Goal: Obtain resource: Obtain resource

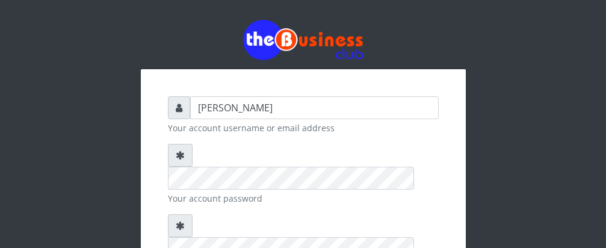
type input "[PERSON_NAME]"
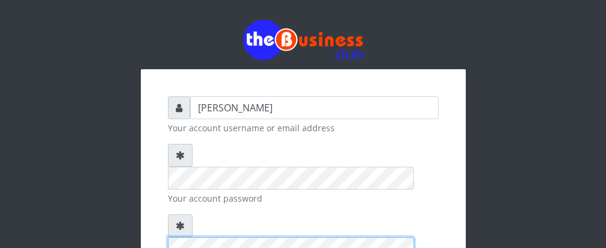
scroll to position [163, 0]
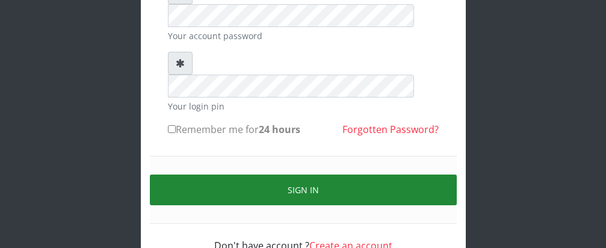
click at [300, 175] on button "Sign in" at bounding box center [303, 190] width 307 height 31
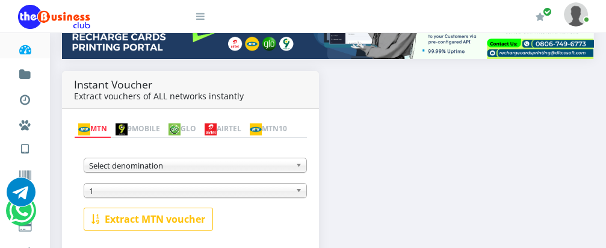
scroll to position [195, 0]
click at [181, 123] on img at bounding box center [175, 129] width 12 height 12
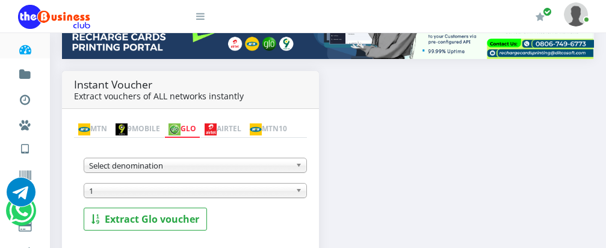
scroll to position [267, 0]
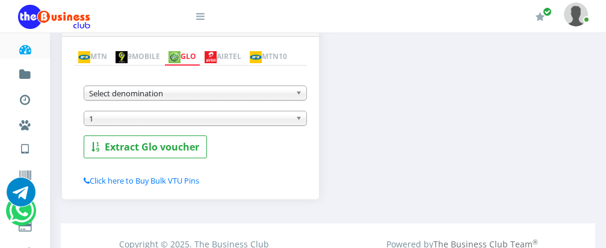
click at [300, 96] on b at bounding box center [301, 93] width 11 height 14
click at [297, 98] on b at bounding box center [301, 93] width 11 height 14
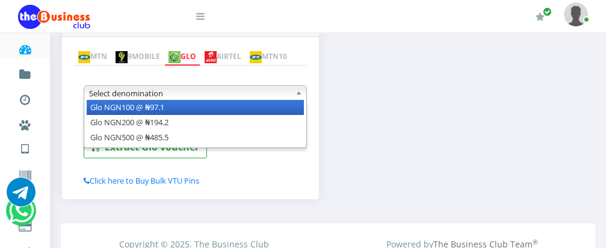
click at [273, 114] on li "Glo NGN100 @ ₦97.1" at bounding box center [195, 107] width 217 height 15
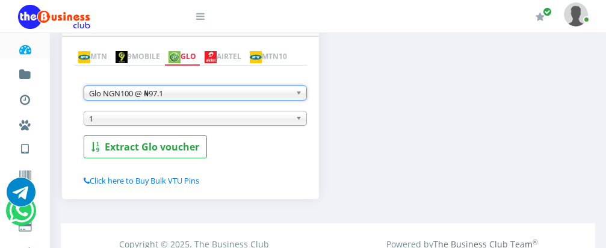
click at [299, 120] on b at bounding box center [301, 118] width 11 height 14
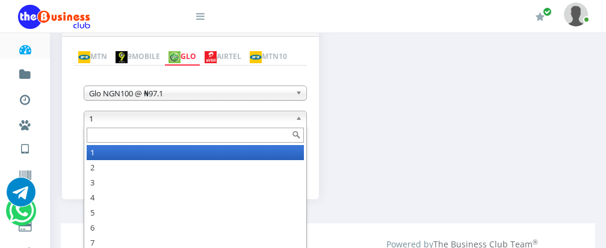
click at [262, 141] on input "text" at bounding box center [195, 135] width 217 height 15
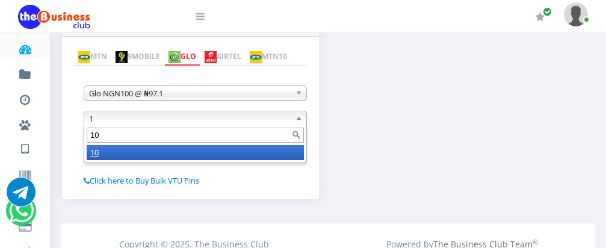
type input "10"
click at [256, 156] on li "10" at bounding box center [195, 152] width 217 height 15
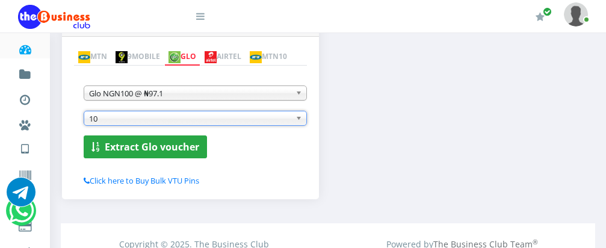
click at [139, 152] on b "Extract Glo voucher" at bounding box center [152, 146] width 94 height 13
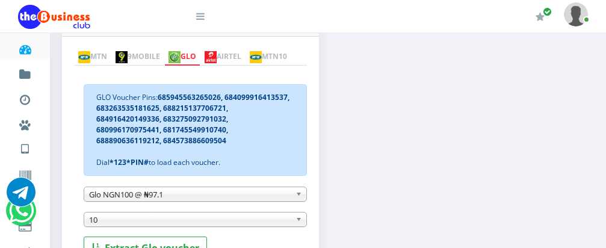
click at [299, 197] on b at bounding box center [301, 194] width 11 height 14
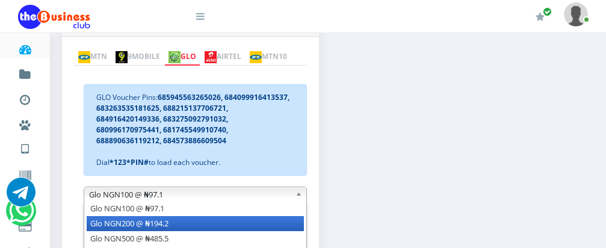
click at [289, 223] on li "Glo NGN200 @ ₦194.2" at bounding box center [195, 223] width 217 height 15
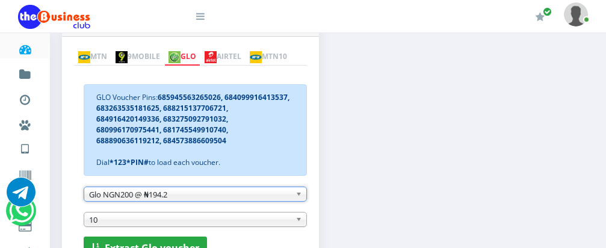
click at [188, 243] on button "Extract Glo voucher" at bounding box center [145, 248] width 123 height 23
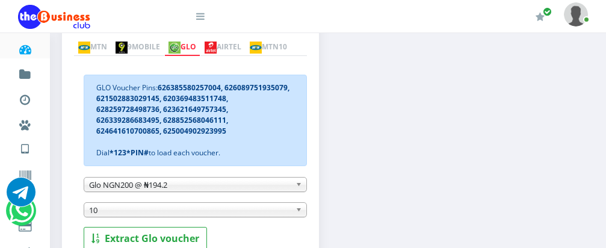
scroll to position [270, 0]
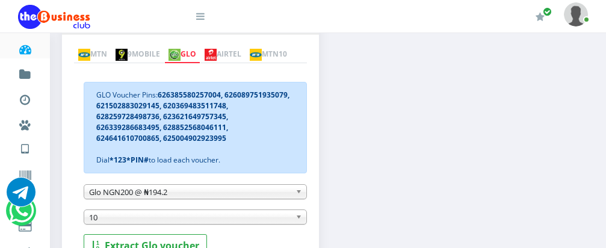
click at [217, 49] on img at bounding box center [211, 55] width 12 height 12
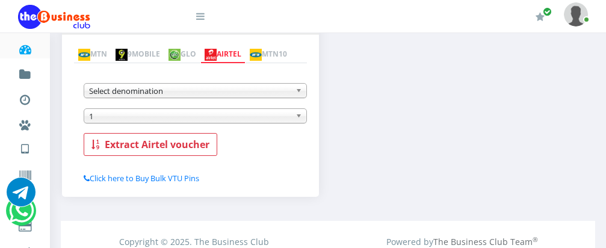
click at [302, 92] on b at bounding box center [301, 91] width 11 height 14
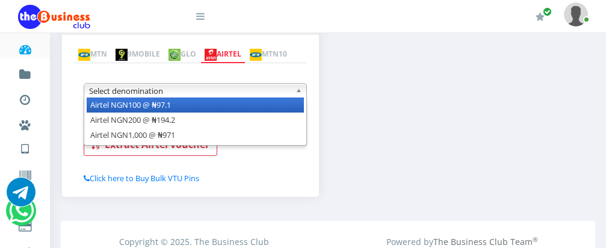
click at [286, 106] on li "Airtel NGN100 @ ₦97.1" at bounding box center [195, 105] width 217 height 15
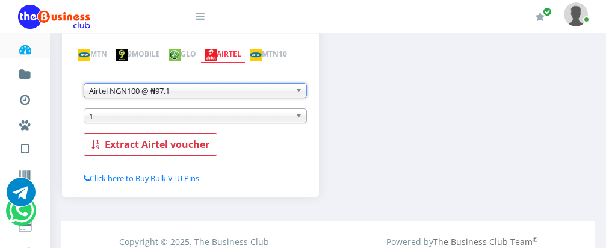
click at [202, 122] on span "1" at bounding box center [190, 116] width 202 height 14
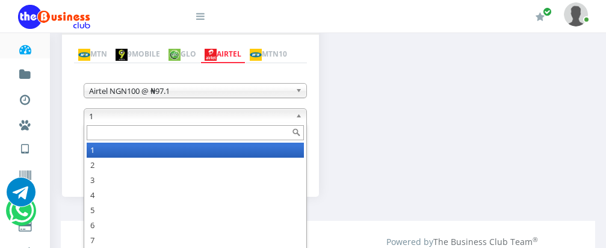
click at [196, 136] on input "text" at bounding box center [195, 132] width 217 height 15
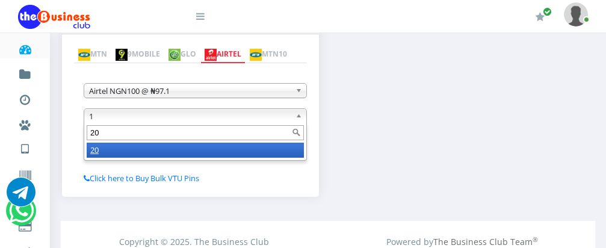
type input "20"
click at [191, 153] on li "20" at bounding box center [195, 150] width 217 height 15
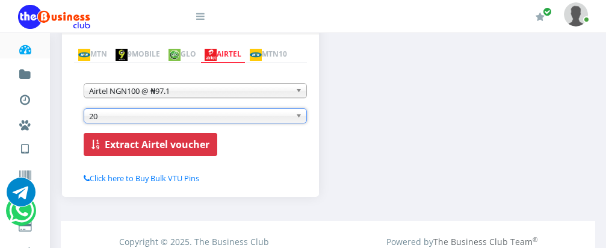
click at [175, 143] on b "Extract Airtel voucher" at bounding box center [157, 144] width 105 height 13
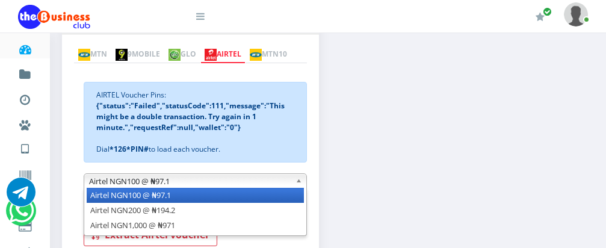
click at [297, 181] on b at bounding box center [301, 181] width 11 height 14
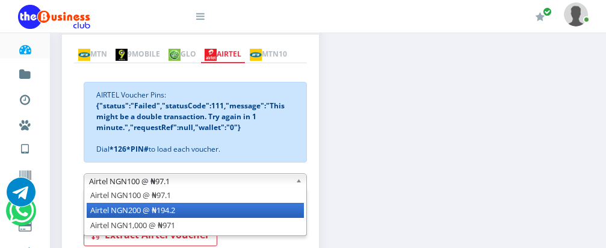
click at [277, 214] on li "Airtel NGN200 @ ₦194.2" at bounding box center [195, 210] width 217 height 15
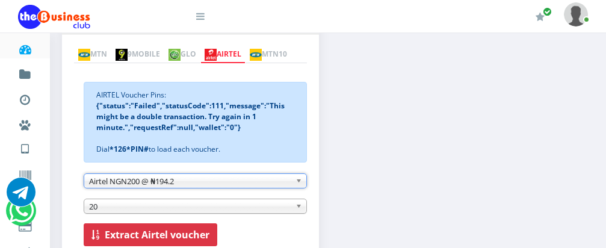
click at [163, 235] on b "Extract Airtel voucher" at bounding box center [157, 234] width 105 height 13
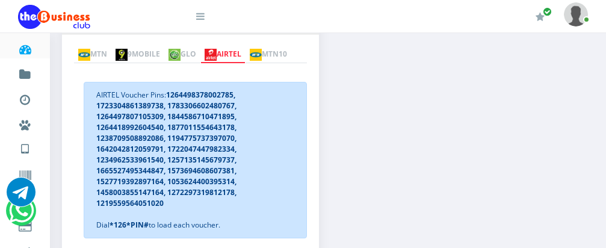
scroll to position [366, 0]
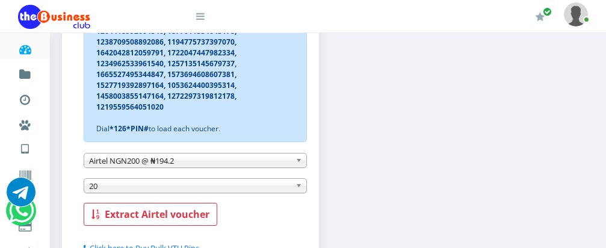
click at [297, 163] on b at bounding box center [301, 160] width 11 height 14
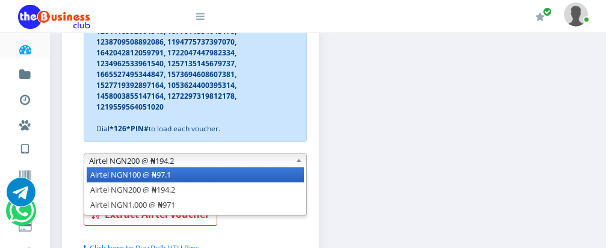
click at [282, 182] on li "Airtel NGN100 @ ₦97.1" at bounding box center [195, 174] width 217 height 15
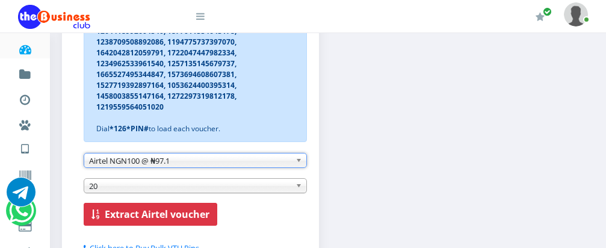
click at [179, 214] on b "Extract Airtel voucher" at bounding box center [157, 214] width 105 height 13
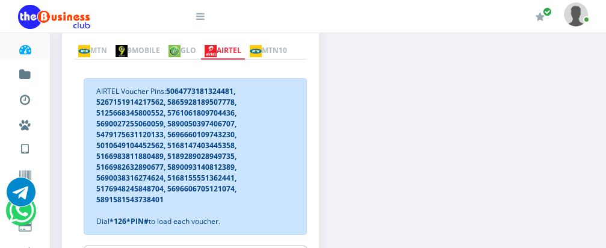
scroll to position [394, 0]
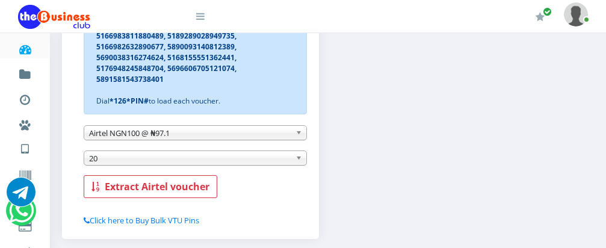
click at [299, 137] on b at bounding box center [301, 133] width 11 height 14
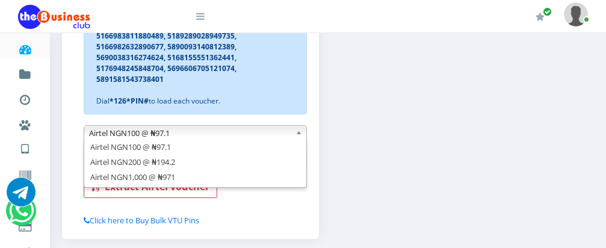
click at [356, 153] on div "Instant Voucher Extract vouchers of ALL networks instantly MTN 9MOBILE GLO AIRT…" at bounding box center [328, 61] width 550 height 378
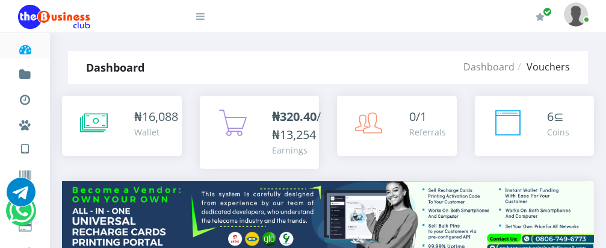
scroll to position [217, 0]
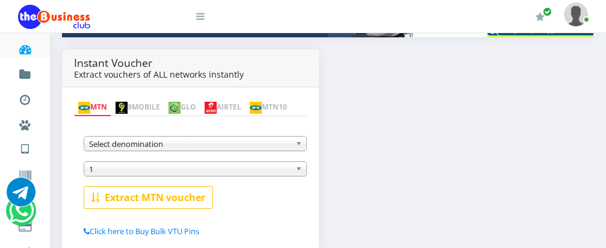
click at [110, 99] on link "MTN" at bounding box center [92, 107] width 37 height 17
click at [294, 141] on link "Select denomination" at bounding box center [195, 143] width 223 height 15
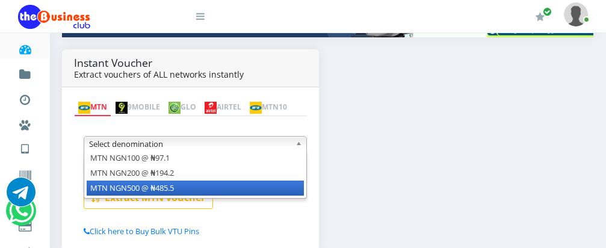
click at [265, 191] on li "MTN NGN500 @ ₦485.5" at bounding box center [195, 188] width 217 height 15
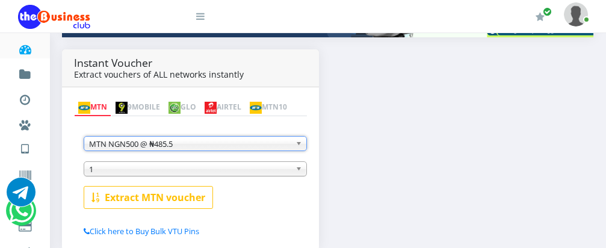
click at [147, 174] on span "1" at bounding box center [190, 169] width 202 height 14
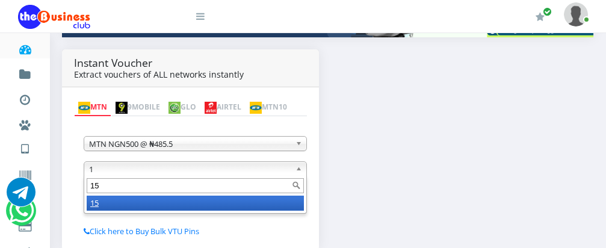
type input "15"
click at [144, 208] on li "15" at bounding box center [195, 203] width 217 height 15
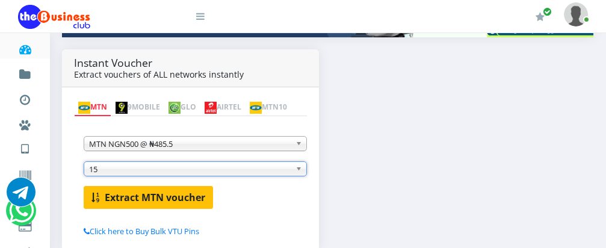
click at [139, 196] on b "Extract MTN voucher" at bounding box center [155, 197] width 101 height 13
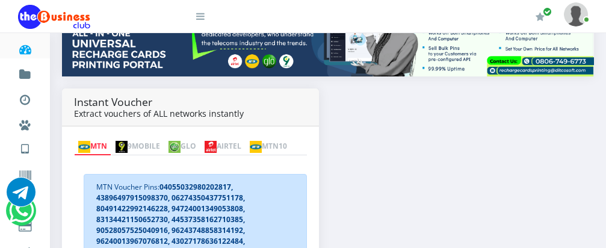
scroll to position [193, 0]
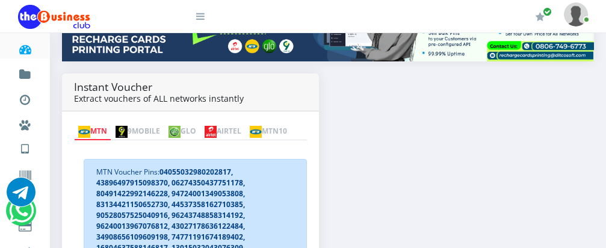
click at [110, 123] on link "MTN" at bounding box center [92, 131] width 37 height 17
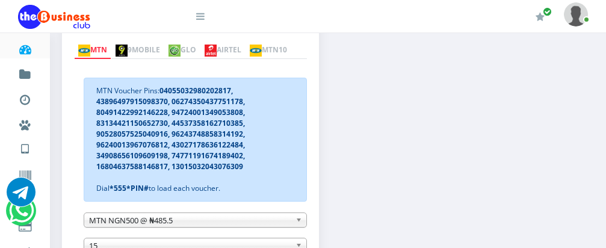
scroll to position [337, 0]
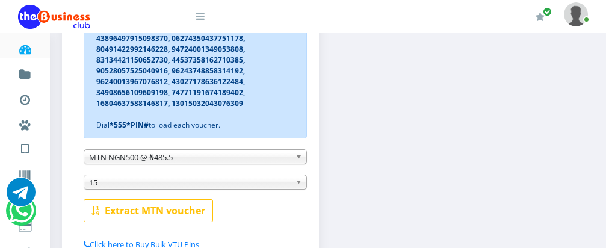
click at [300, 158] on b at bounding box center [301, 157] width 11 height 14
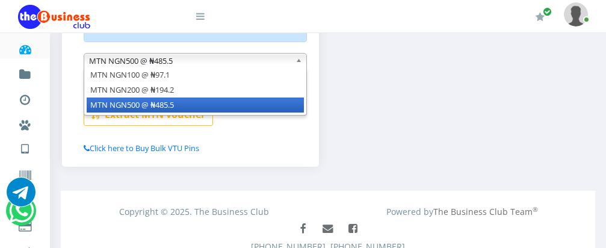
scroll to position [439, 0]
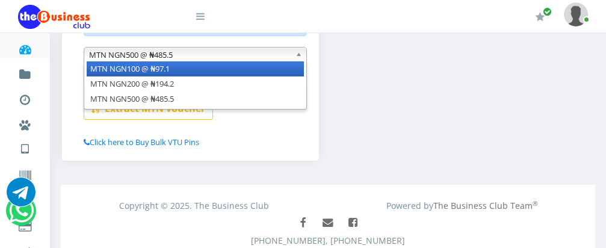
click at [158, 66] on li "MTN NGN100 @ ₦97.1" at bounding box center [195, 68] width 217 height 15
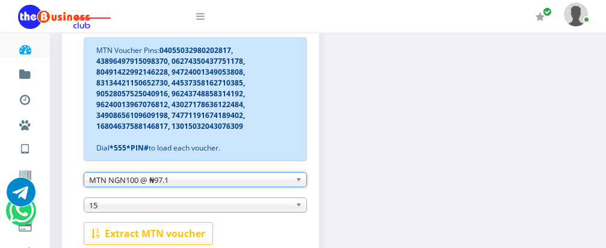
scroll to position [316, 0]
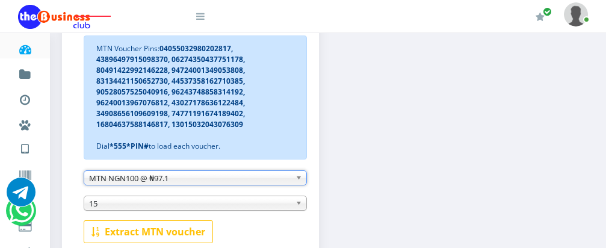
click at [297, 207] on b at bounding box center [301, 203] width 11 height 14
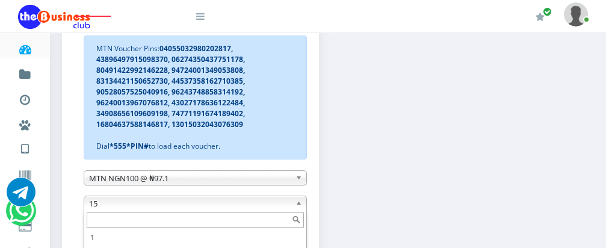
scroll to position [21, 0]
click at [271, 221] on input "text" at bounding box center [195, 219] width 217 height 15
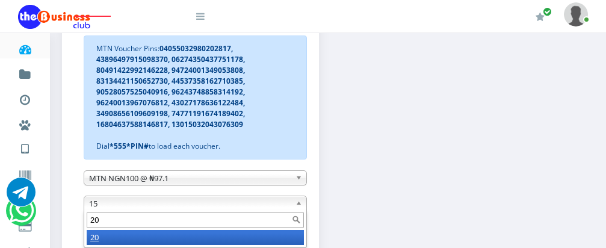
click at [256, 223] on input "20" at bounding box center [195, 219] width 217 height 15
type input "20"
click at [250, 240] on li "20" at bounding box center [195, 237] width 217 height 15
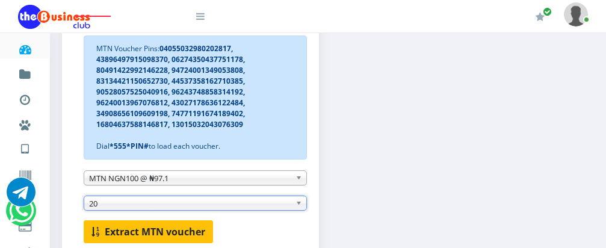
click at [144, 229] on b "Extract MTN voucher" at bounding box center [155, 231] width 101 height 13
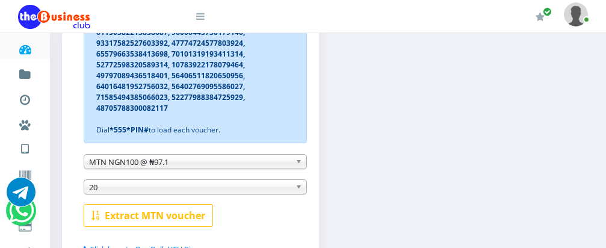
scroll to position [388, 0]
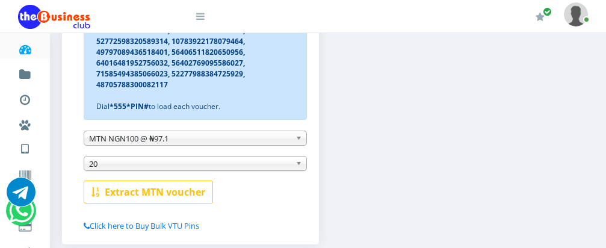
click at [297, 142] on b at bounding box center [301, 138] width 11 height 14
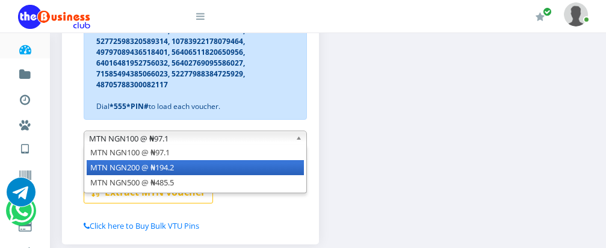
click at [277, 170] on li "MTN NGN200 @ ₦194.2" at bounding box center [195, 167] width 217 height 15
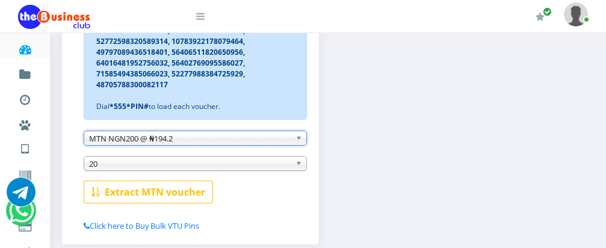
click at [187, 171] on span "20" at bounding box center [190, 163] width 202 height 14
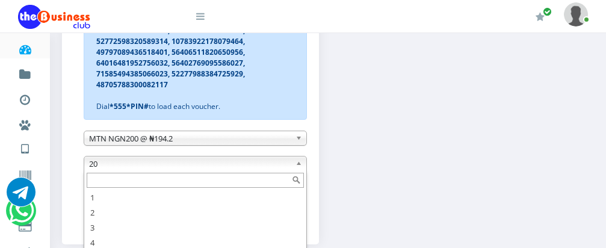
scroll to position [36, 0]
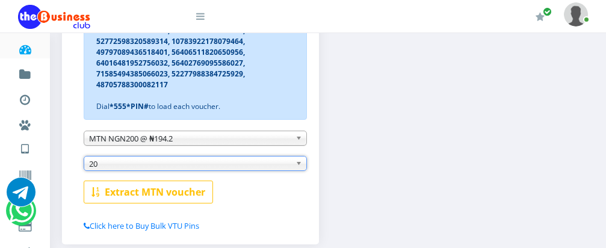
click at [184, 170] on span "20" at bounding box center [190, 163] width 202 height 14
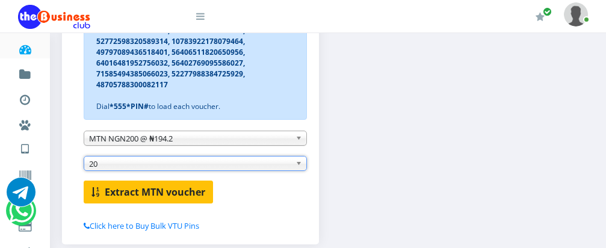
click at [175, 193] on b "Extract MTN voucher" at bounding box center [155, 191] width 101 height 13
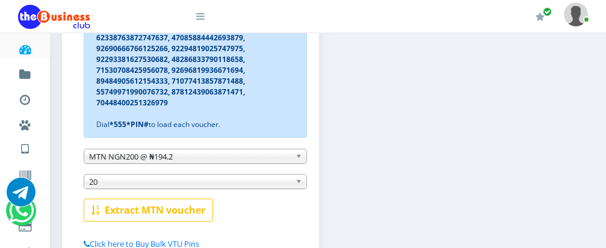
scroll to position [394, 0]
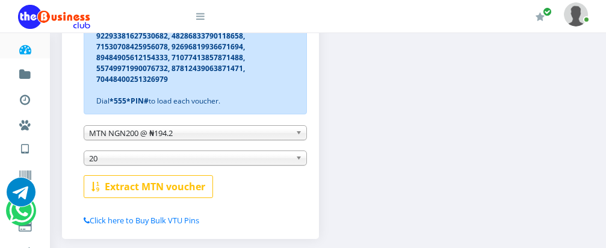
click at [297, 158] on b at bounding box center [301, 158] width 11 height 14
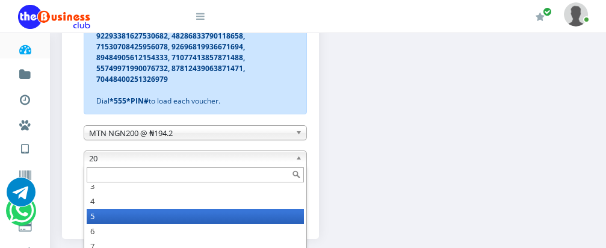
click at [114, 219] on li "5" at bounding box center [195, 216] width 217 height 15
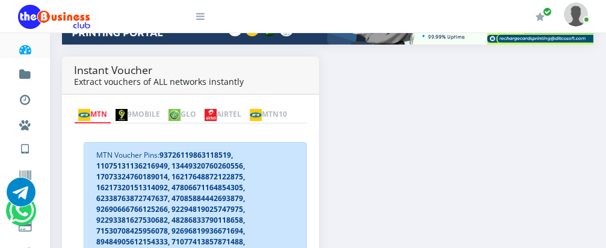
scroll to position [177, 0]
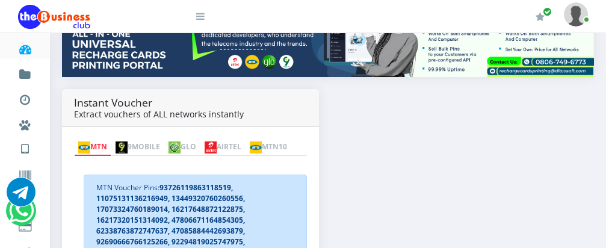
click at [217, 141] on img at bounding box center [211, 147] width 12 height 12
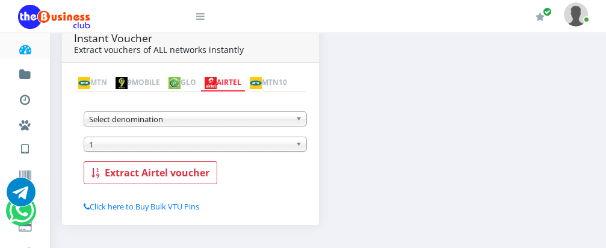
scroll to position [273, 0]
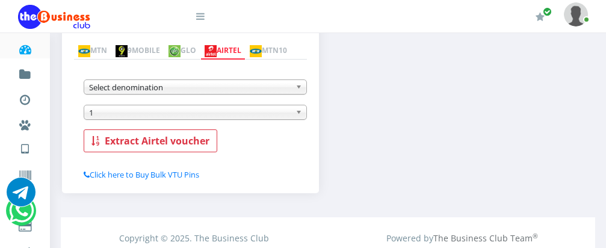
click at [300, 90] on b at bounding box center [301, 87] width 11 height 14
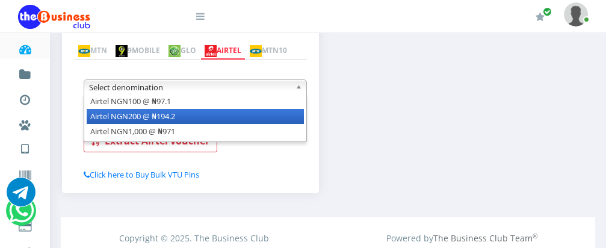
click at [277, 118] on li "Airtel NGN200 @ ₦194.2" at bounding box center [195, 116] width 217 height 15
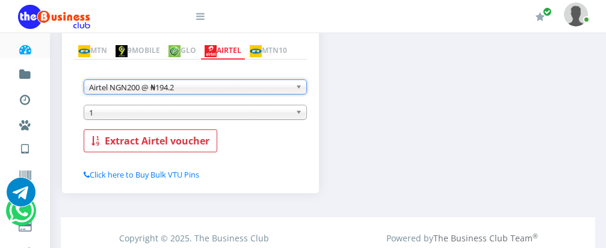
click at [278, 112] on span "1" at bounding box center [190, 112] width 202 height 14
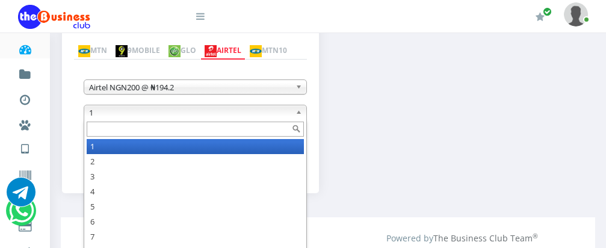
click at [264, 132] on input "text" at bounding box center [195, 129] width 217 height 15
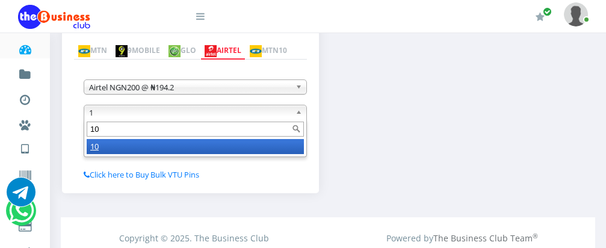
type input "10"
click at [259, 152] on li "10" at bounding box center [195, 146] width 217 height 15
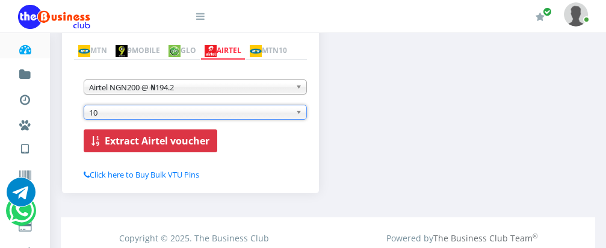
click at [193, 143] on b "Extract Airtel voucher" at bounding box center [157, 140] width 105 height 13
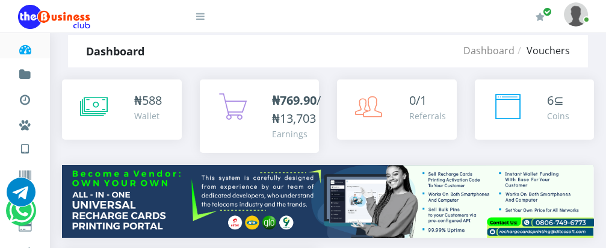
scroll to position [0, 0]
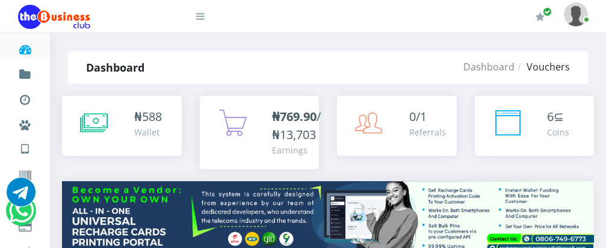
click at [283, 117] on b "₦769.90" at bounding box center [294, 116] width 45 height 16
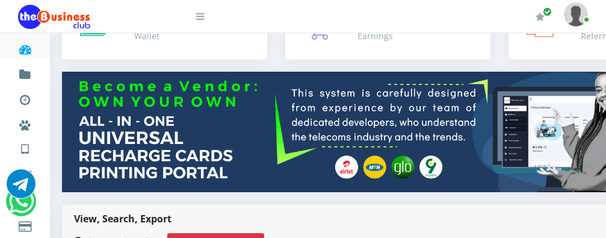
scroll to position [224, 0]
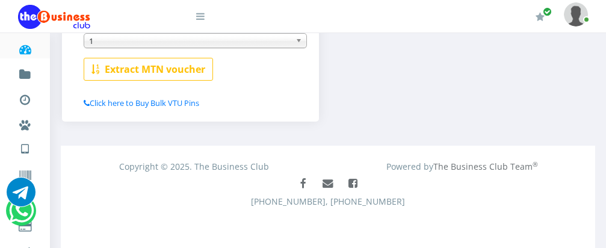
scroll to position [179, 0]
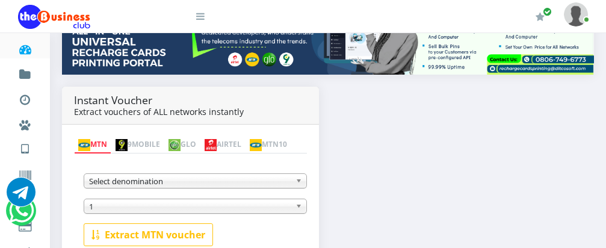
click at [217, 139] on img at bounding box center [211, 145] width 12 height 12
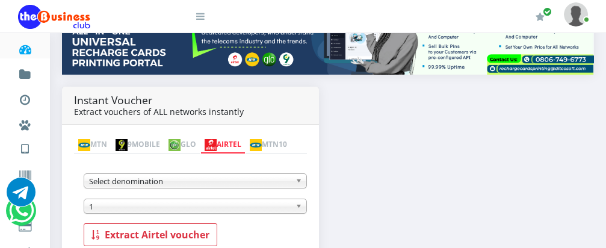
click at [271, 209] on span "1" at bounding box center [190, 206] width 202 height 14
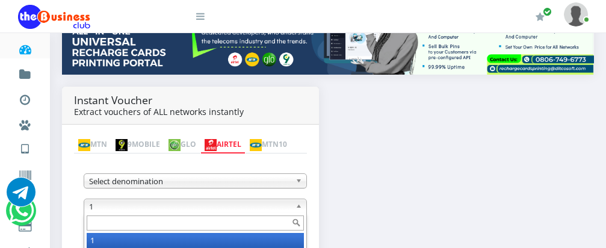
click at [270, 184] on span "Select denomination" at bounding box center [190, 181] width 202 height 14
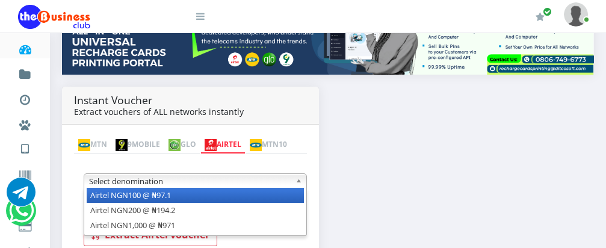
click at [262, 199] on li "Airtel NGN100 @ ₦97.1" at bounding box center [195, 195] width 217 height 15
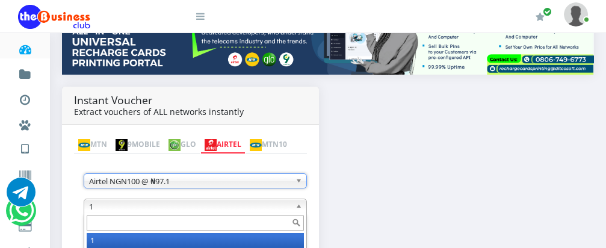
click at [235, 208] on span "1" at bounding box center [190, 206] width 202 height 14
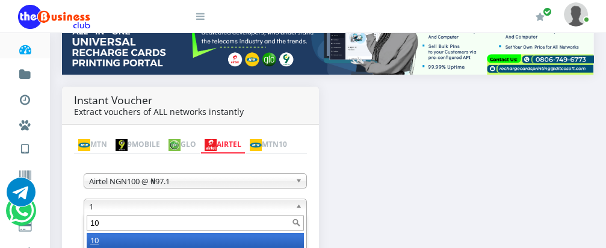
type input "10"
click at [218, 241] on li "10" at bounding box center [195, 240] width 217 height 15
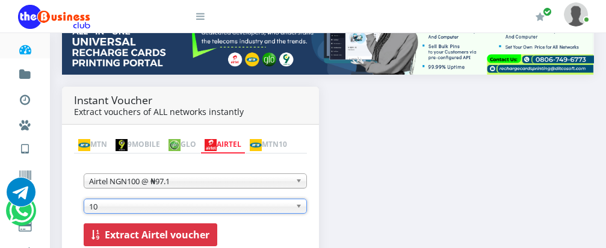
click at [174, 232] on b "Extract Airtel voucher" at bounding box center [157, 234] width 105 height 13
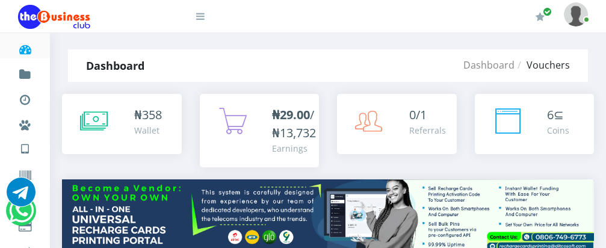
scroll to position [0, 0]
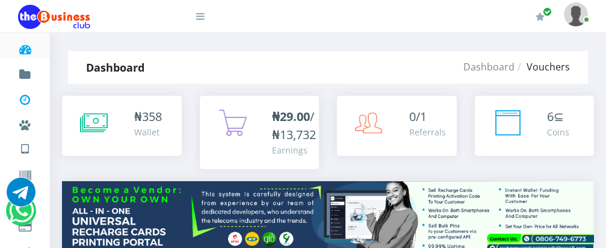
click at [23, 101] on icon at bounding box center [25, 100] width 14 height 12
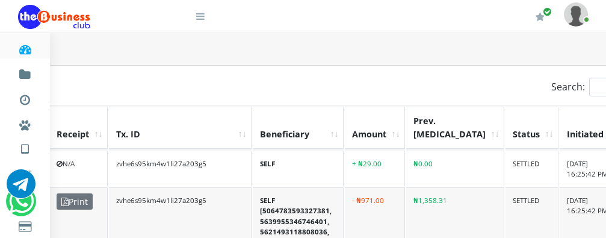
scroll to position [268, 228]
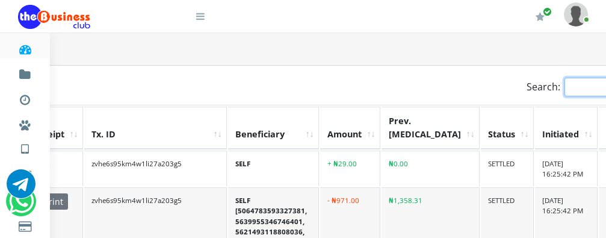
click at [565, 78] on input "Search:" at bounding box center [617, 87] width 105 height 19
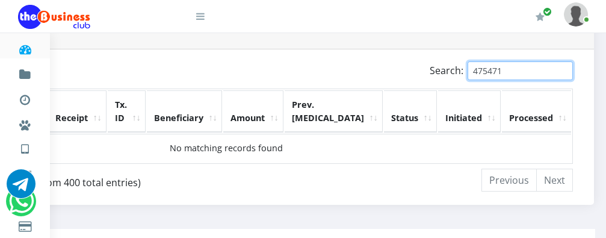
scroll to position [268, 142]
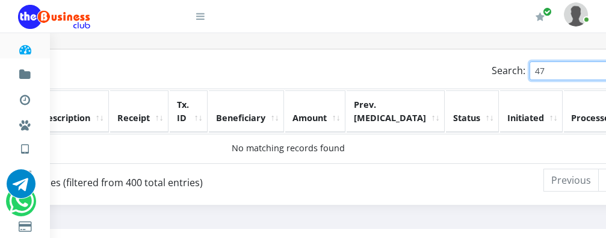
type input "4"
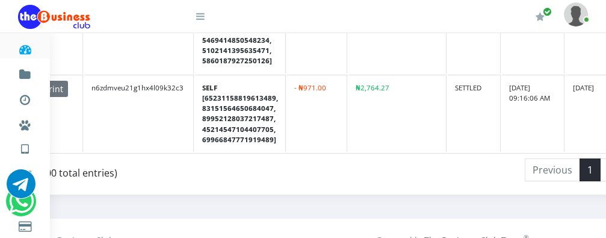
scroll to position [705, 240]
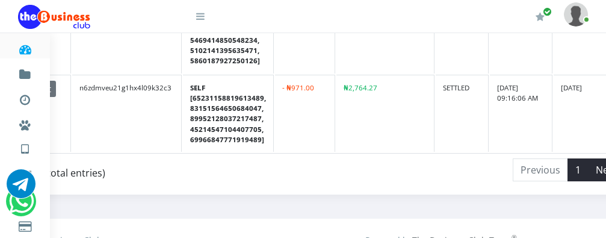
click at [589, 159] on li "Next" at bounding box center [607, 169] width 36 height 23
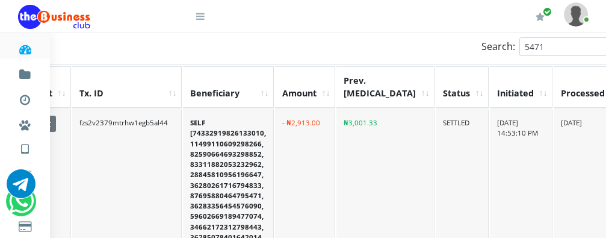
scroll to position [293, 240]
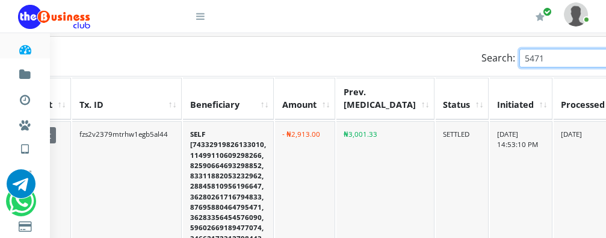
click at [519, 51] on input "5471" at bounding box center [571, 58] width 105 height 19
type input "5"
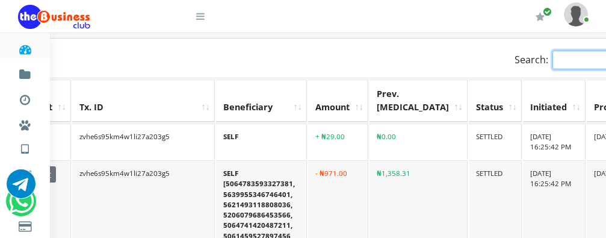
scroll to position [2410, 240]
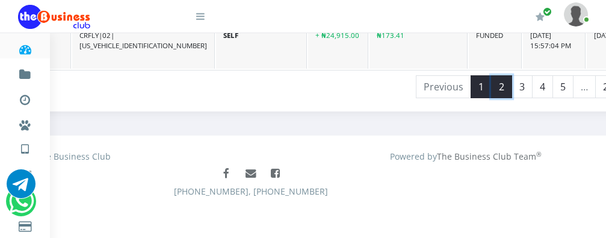
click at [491, 82] on link "2" at bounding box center [501, 86] width 21 height 23
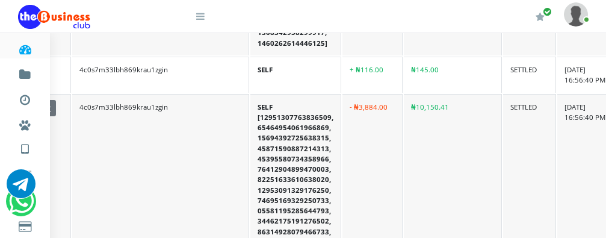
scroll to position [2387, 240]
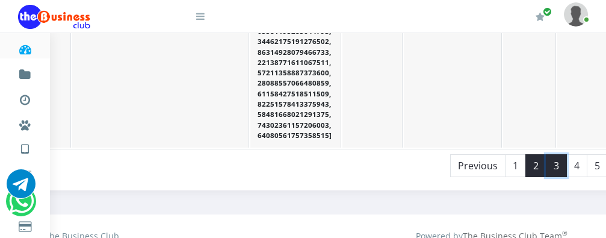
click at [546, 163] on link "3" at bounding box center [556, 165] width 21 height 23
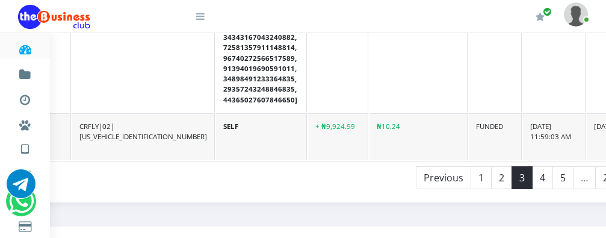
scroll to position [2358, 240]
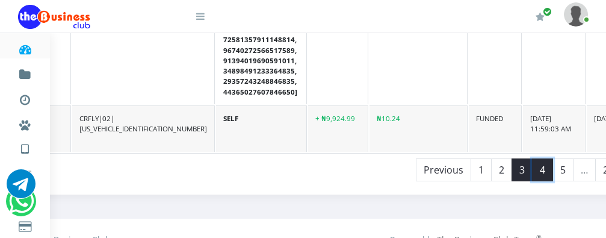
click at [532, 158] on link "4" at bounding box center [542, 169] width 21 height 23
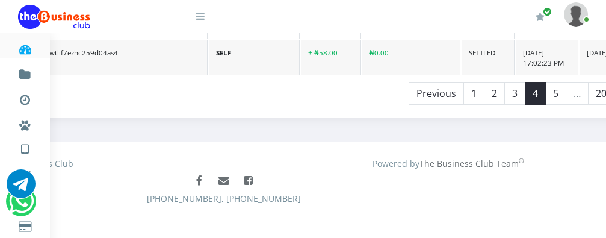
scroll to position [2450, 311]
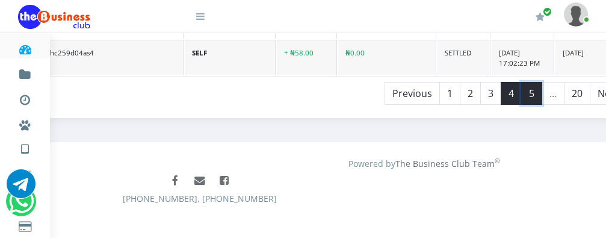
click at [521, 85] on link "5" at bounding box center [531, 93] width 21 height 23
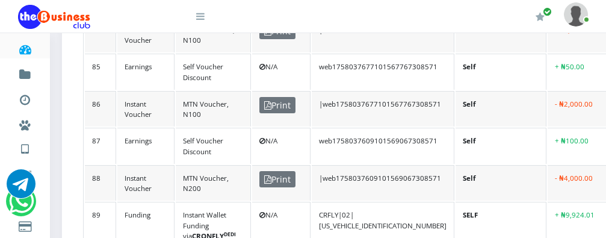
scroll to position [611, 0]
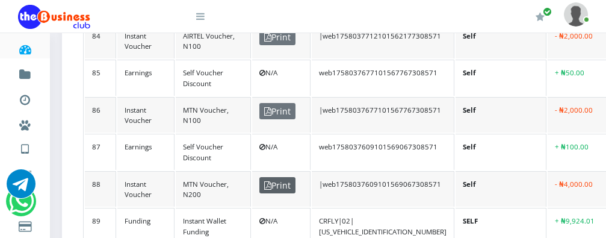
click at [281, 177] on span "Print" at bounding box center [277, 185] width 36 height 16
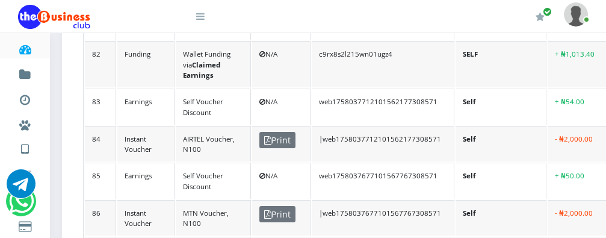
scroll to position [571, 0]
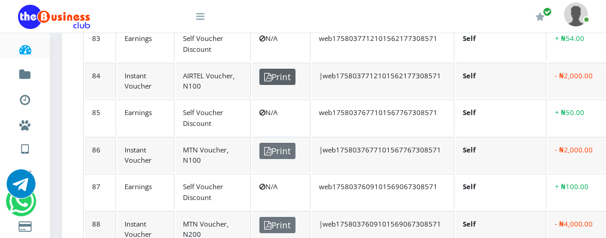
click at [276, 69] on span "Print" at bounding box center [277, 77] width 36 height 16
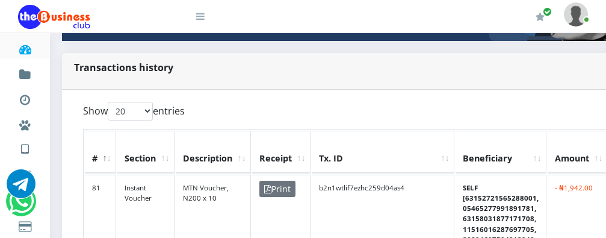
scroll to position [250, 0]
